Goal: Task Accomplishment & Management: Manage account settings

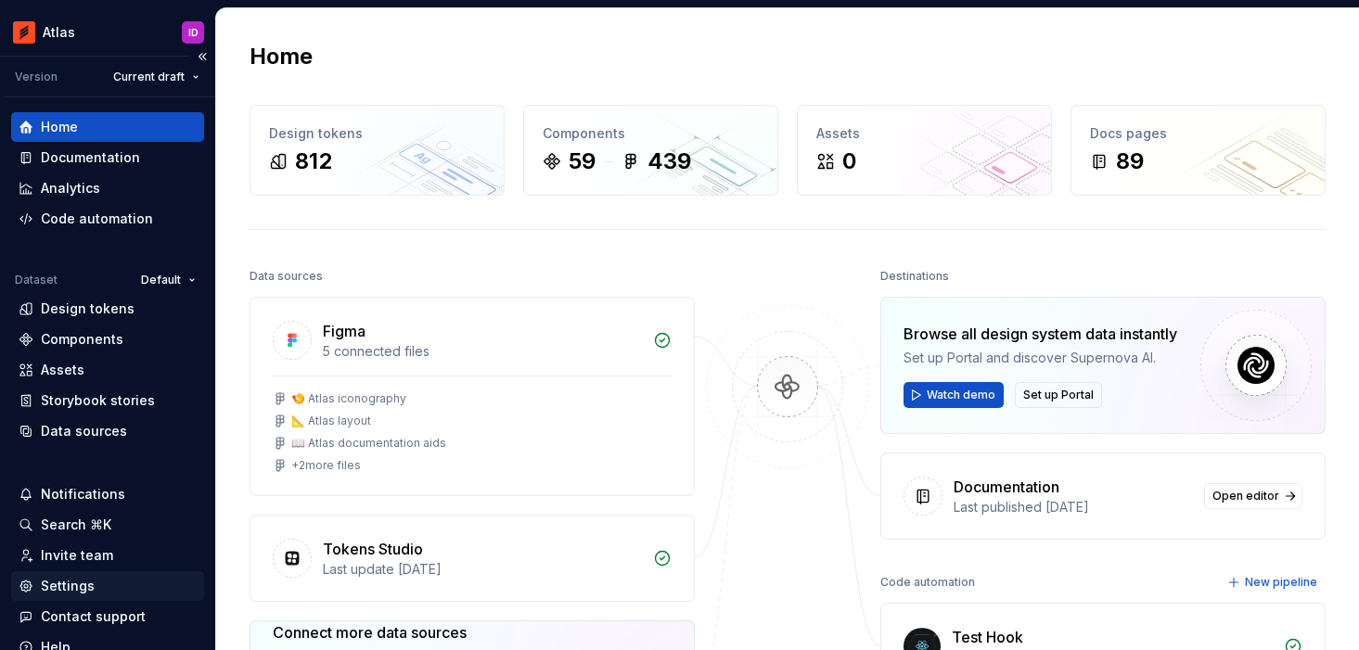
click at [76, 583] on div "Settings" at bounding box center [68, 586] width 54 height 19
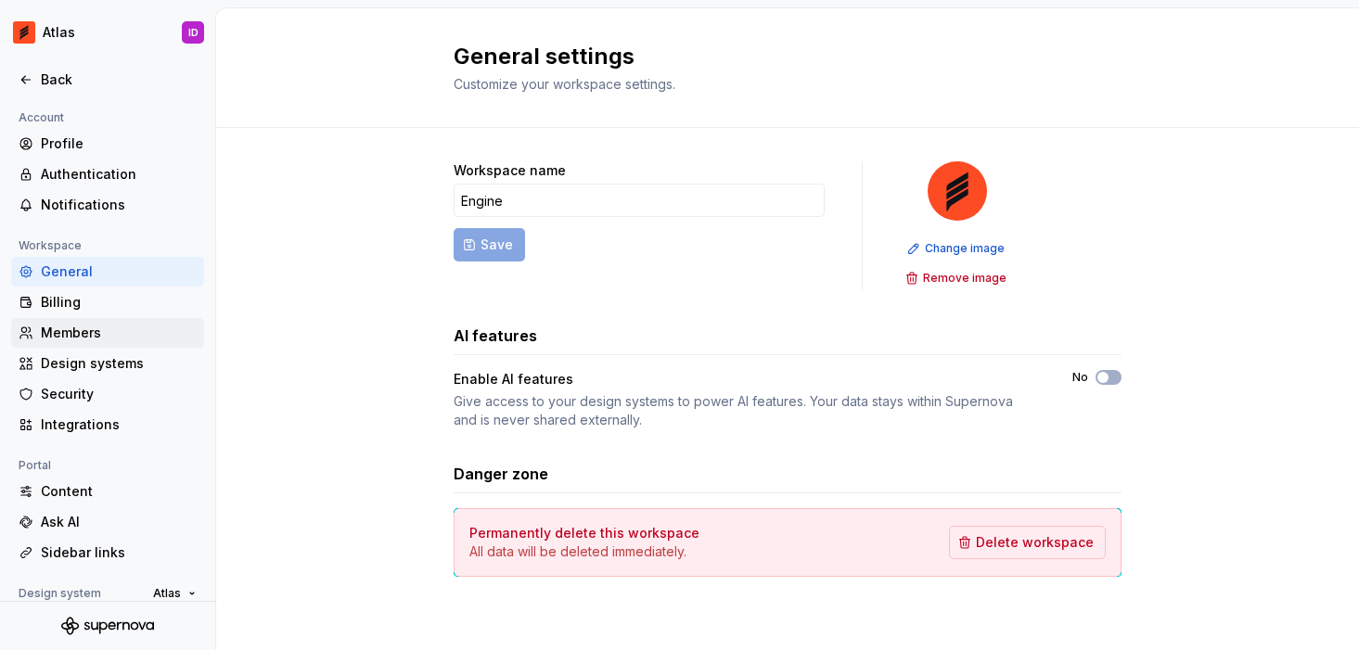
click at [96, 344] on div "Members" at bounding box center [107, 333] width 193 height 30
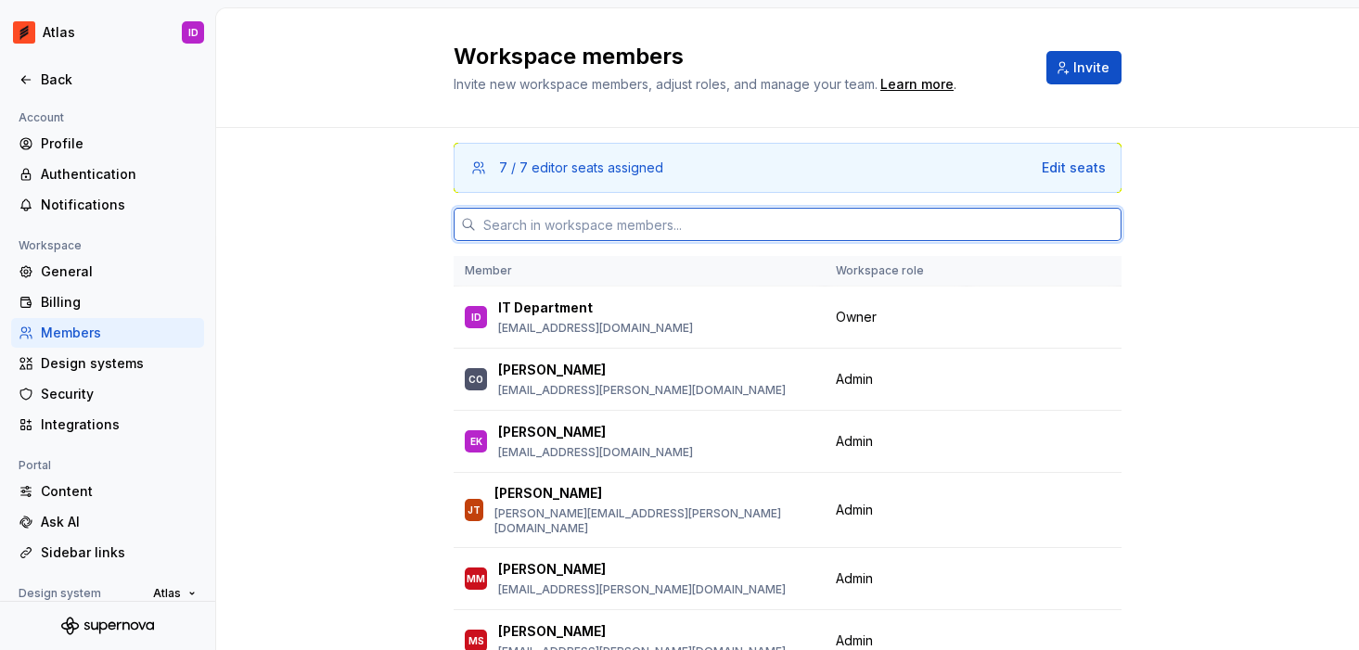
click at [681, 225] on input "text" at bounding box center [798, 224] width 645 height 33
paste input "farret.tejeda@hotelengine.com"
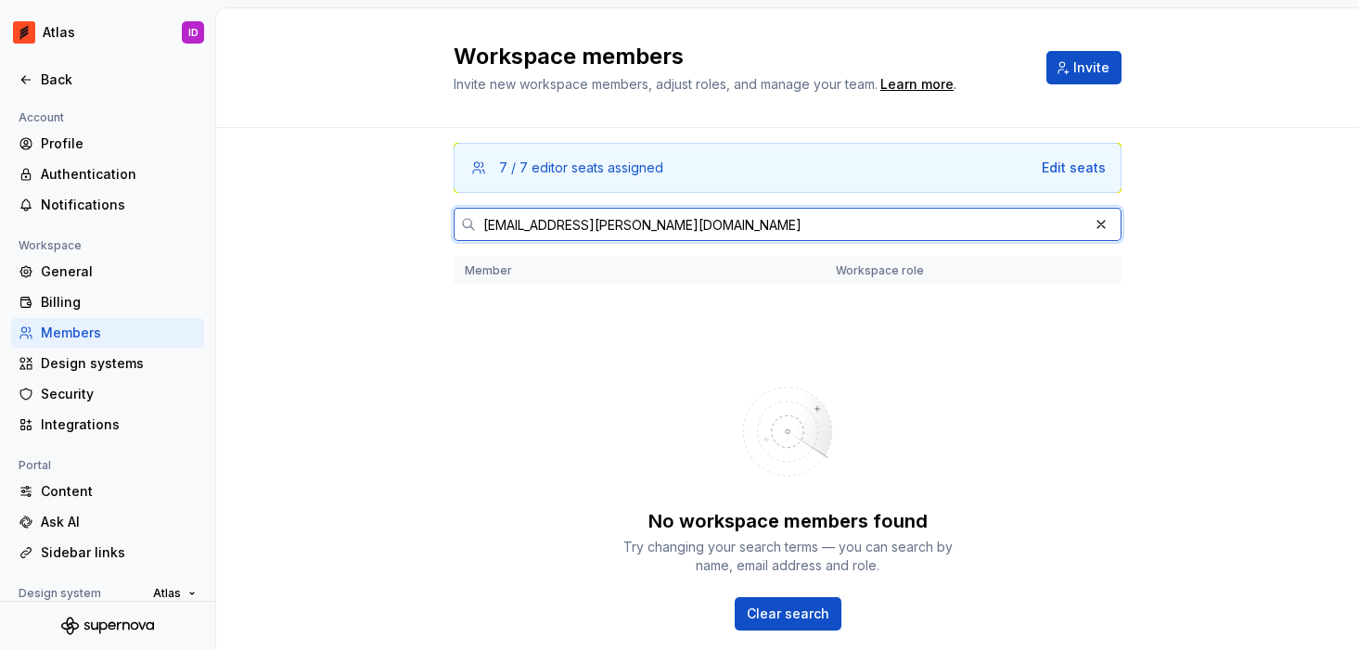
type input "farret.tejeda@hotelengine.com"
